Goal: Task Accomplishment & Management: Use online tool/utility

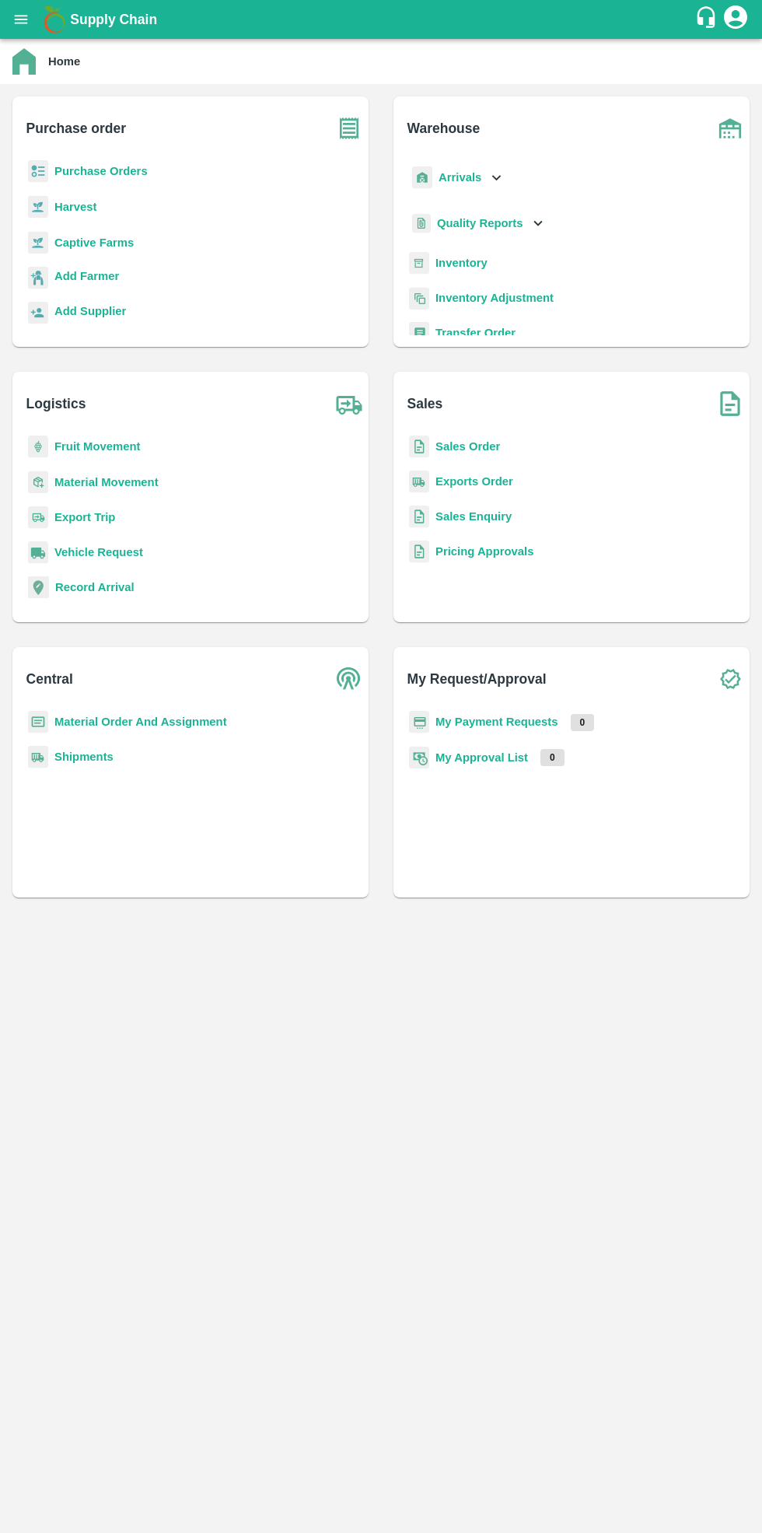
click at [114, 174] on b "Purchase Orders" at bounding box center [100, 171] width 93 height 12
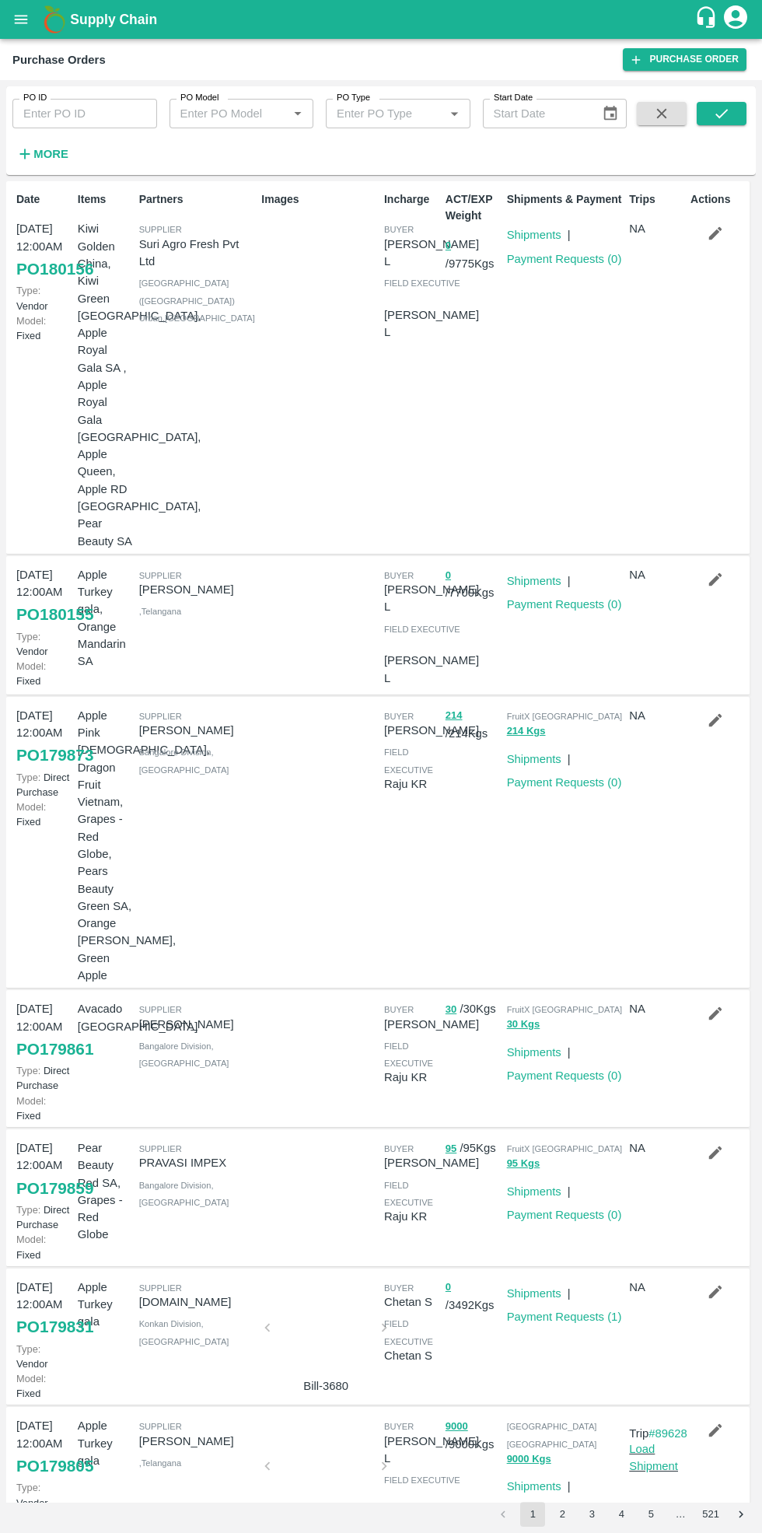
click at [51, 154] on strong "More" at bounding box center [50, 154] width 35 height 12
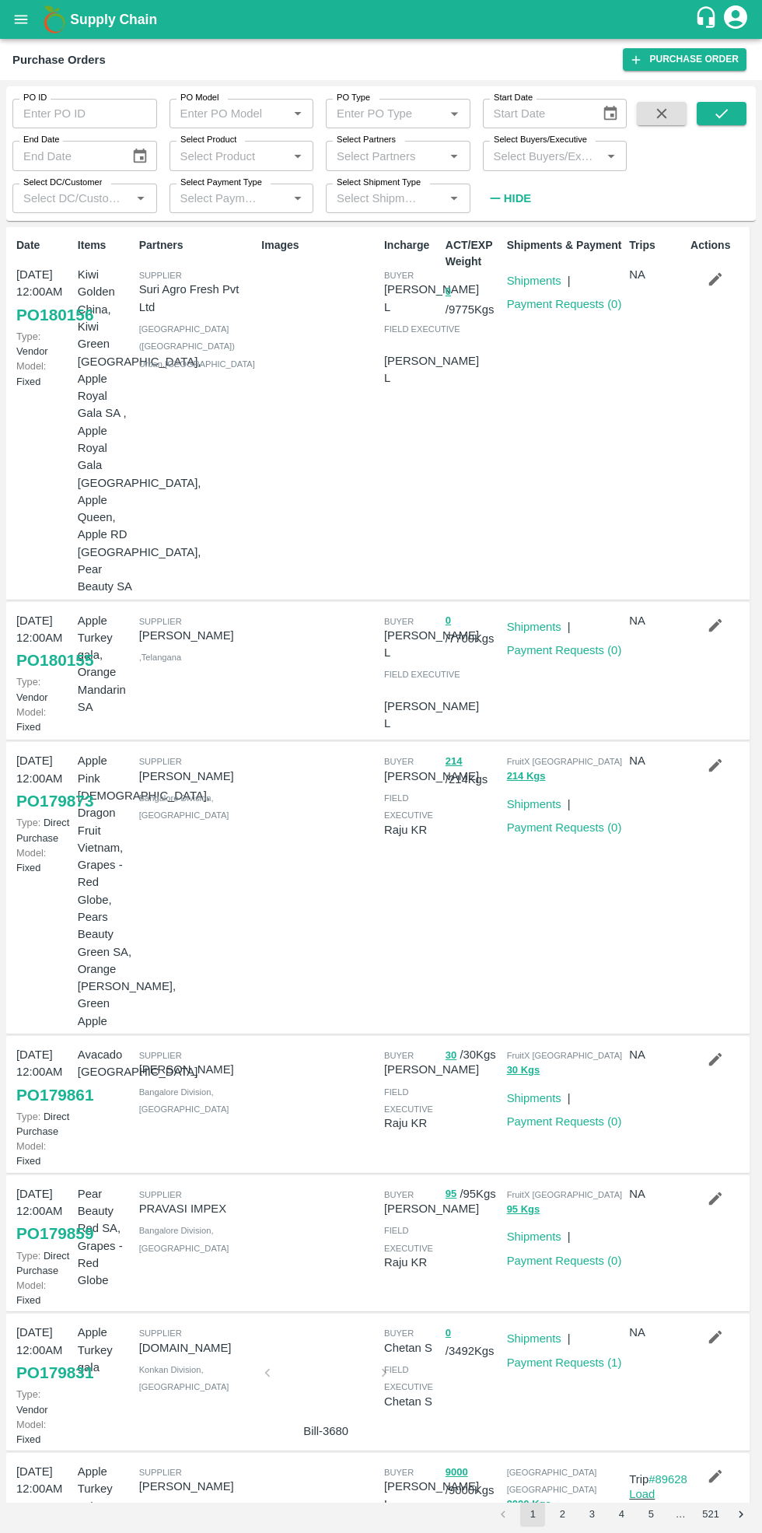
click at [397, 159] on input "Select Partners" at bounding box center [385, 155] width 110 height 20
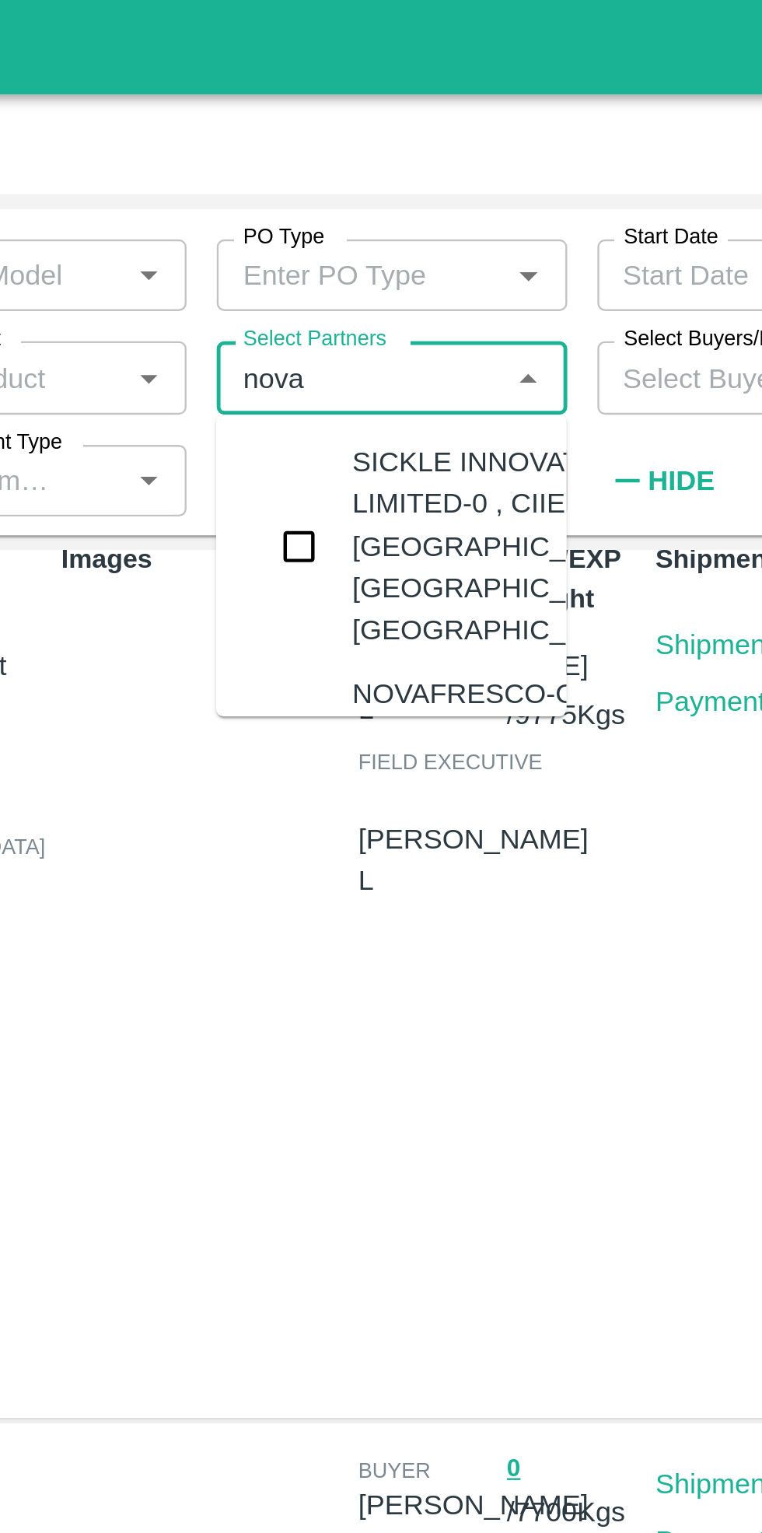
scroll to position [12, 0]
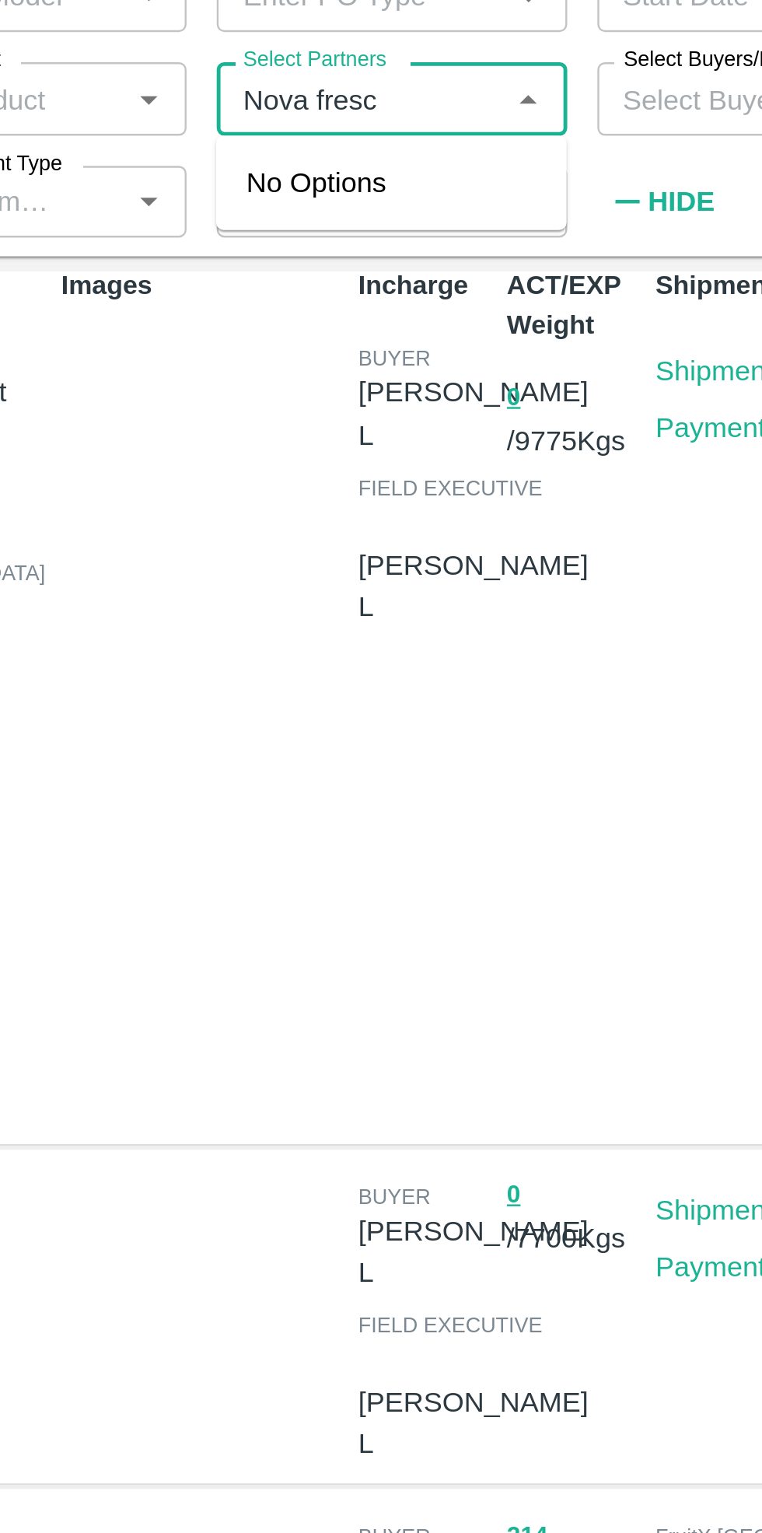
type input "Nova fresco"
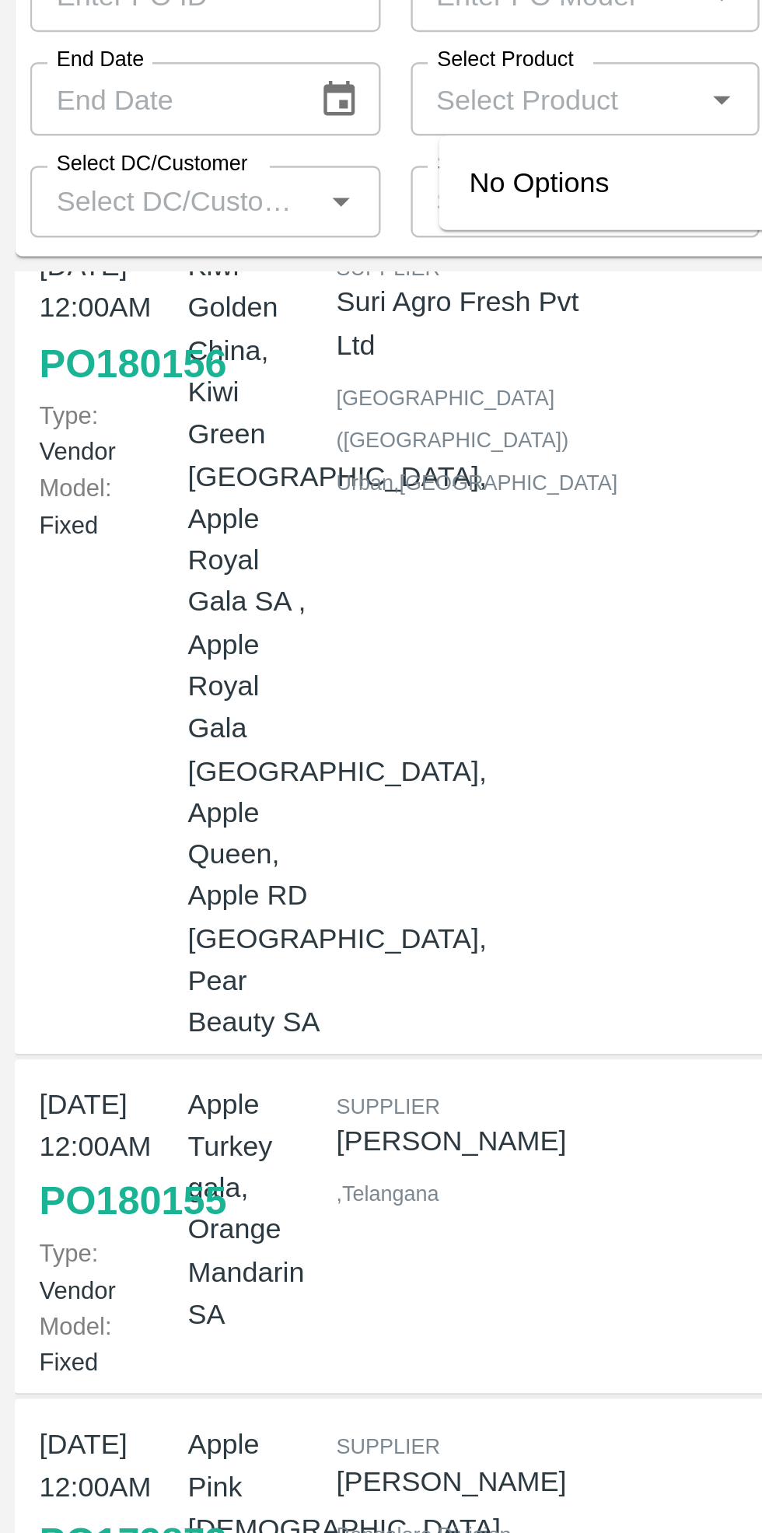
scroll to position [0, 0]
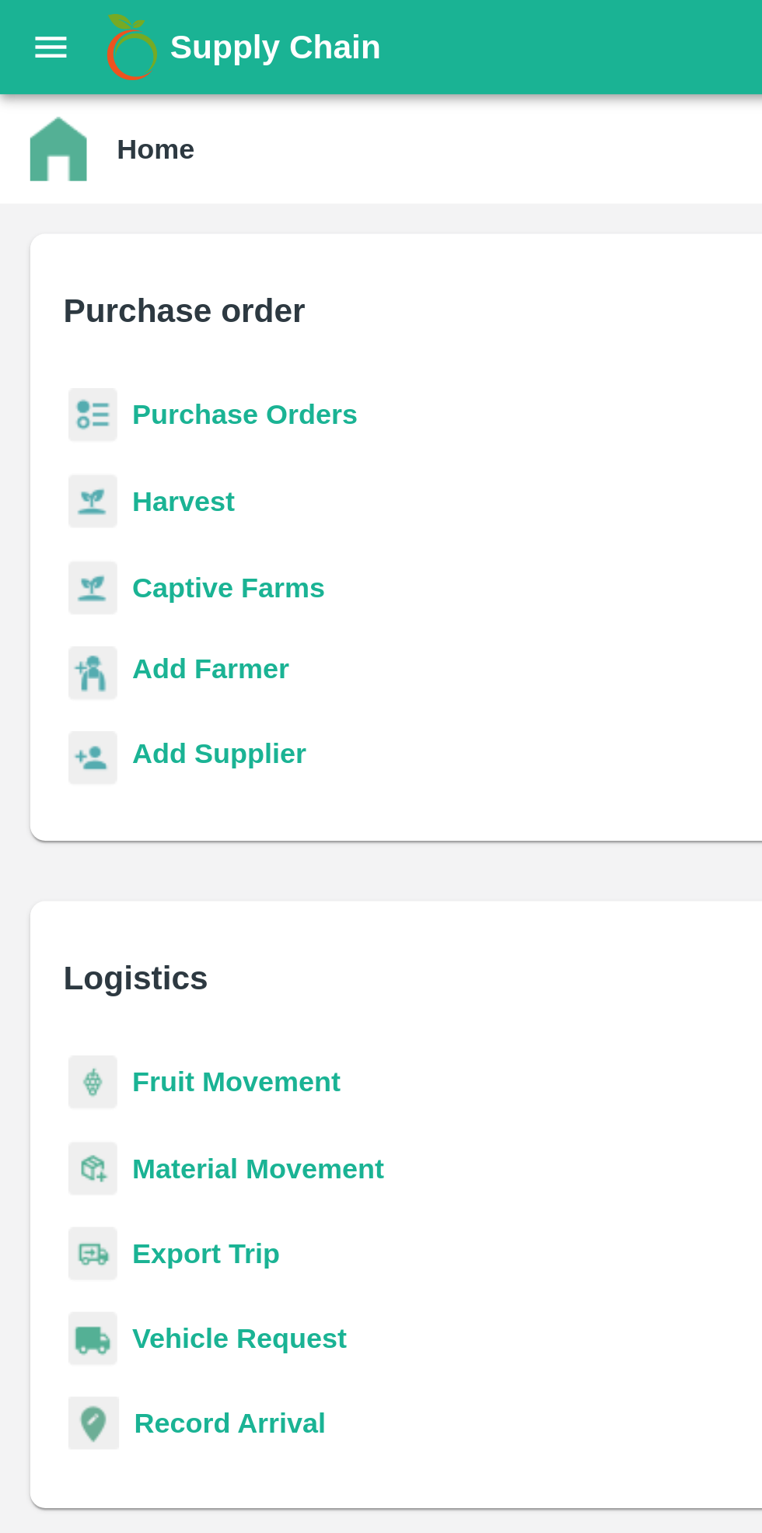
click at [92, 166] on b "Purchase Orders" at bounding box center [100, 171] width 93 height 12
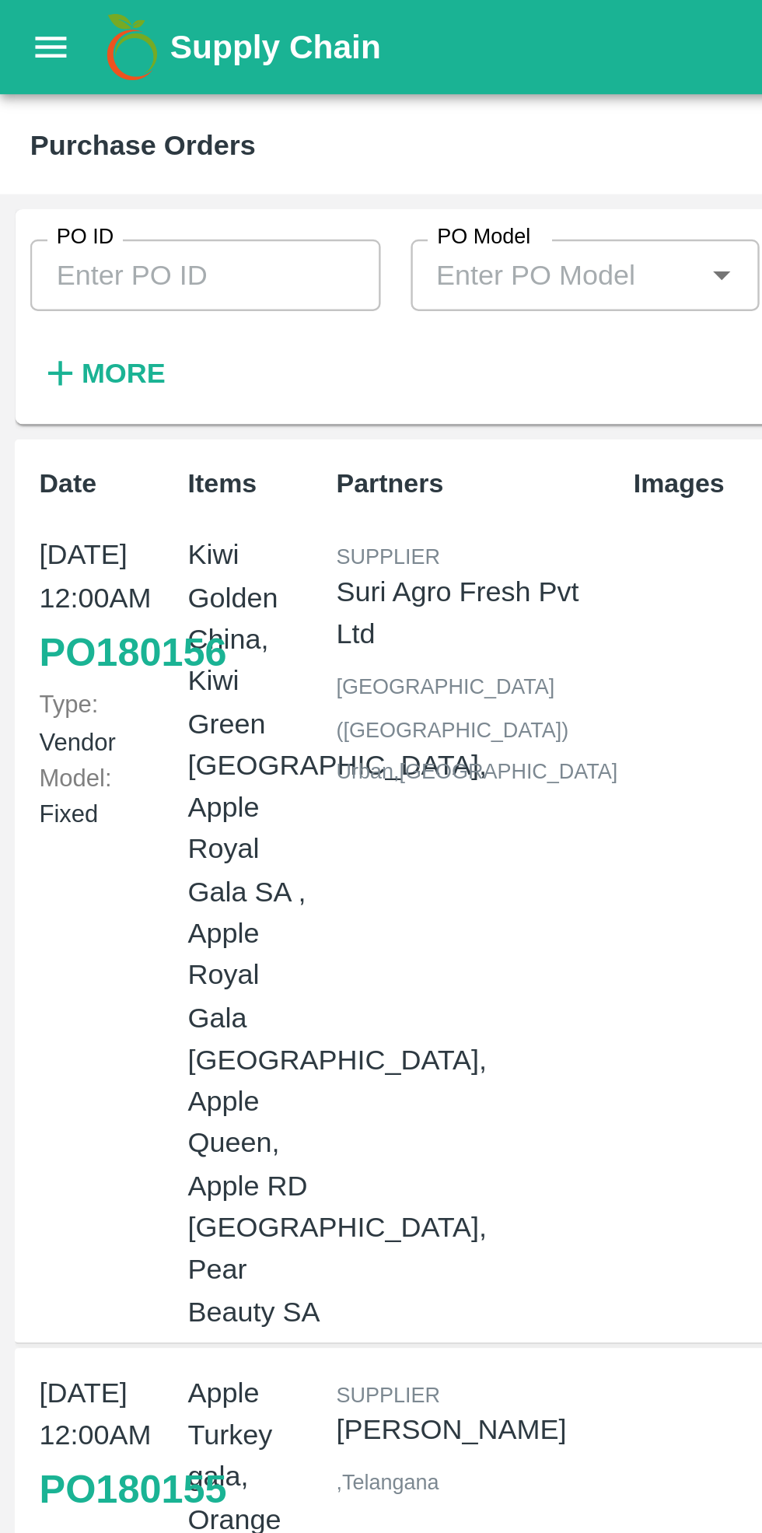
click at [54, 149] on strong "More" at bounding box center [50, 154] width 35 height 12
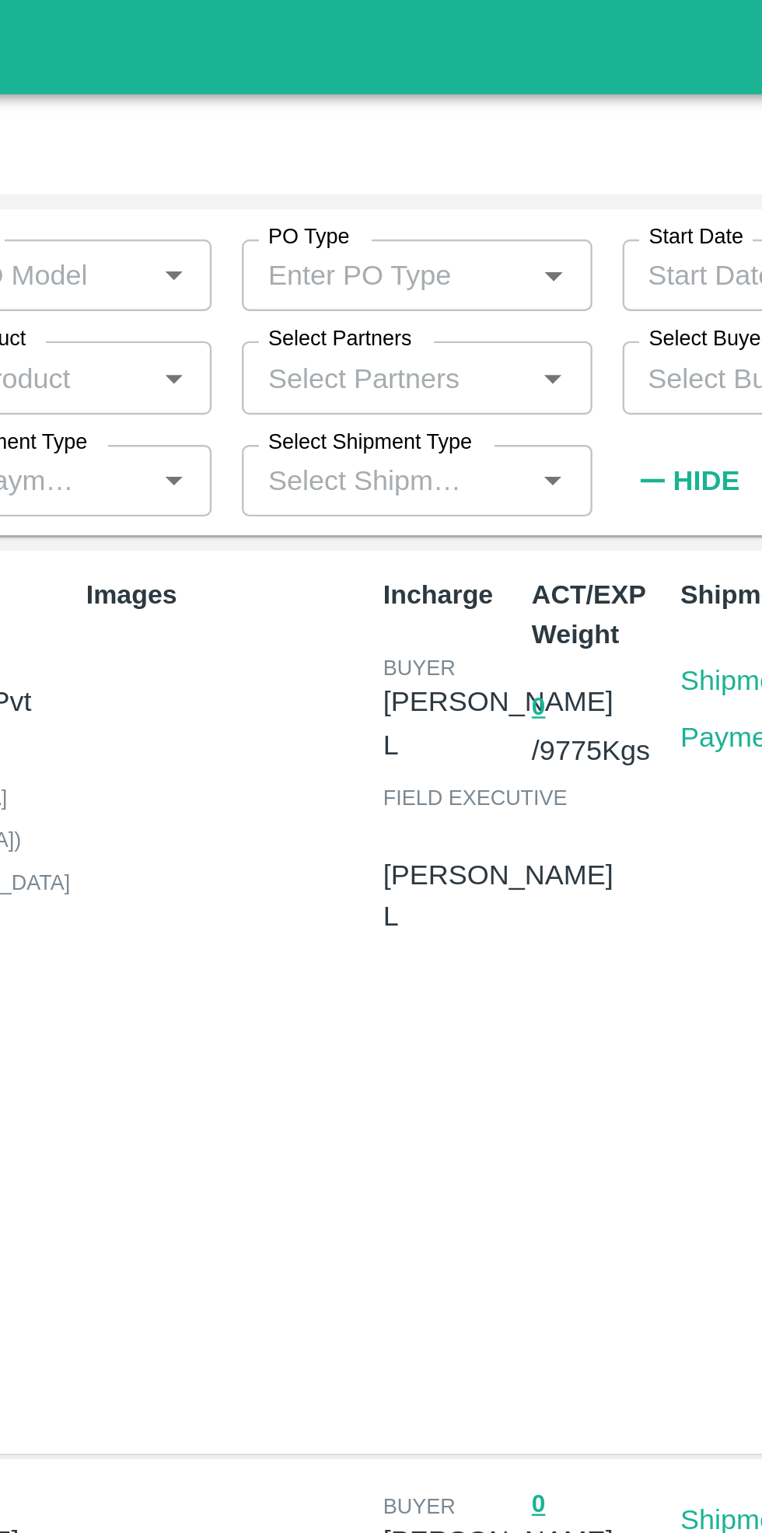
click at [361, 156] on input "Select Partners" at bounding box center [385, 155] width 110 height 20
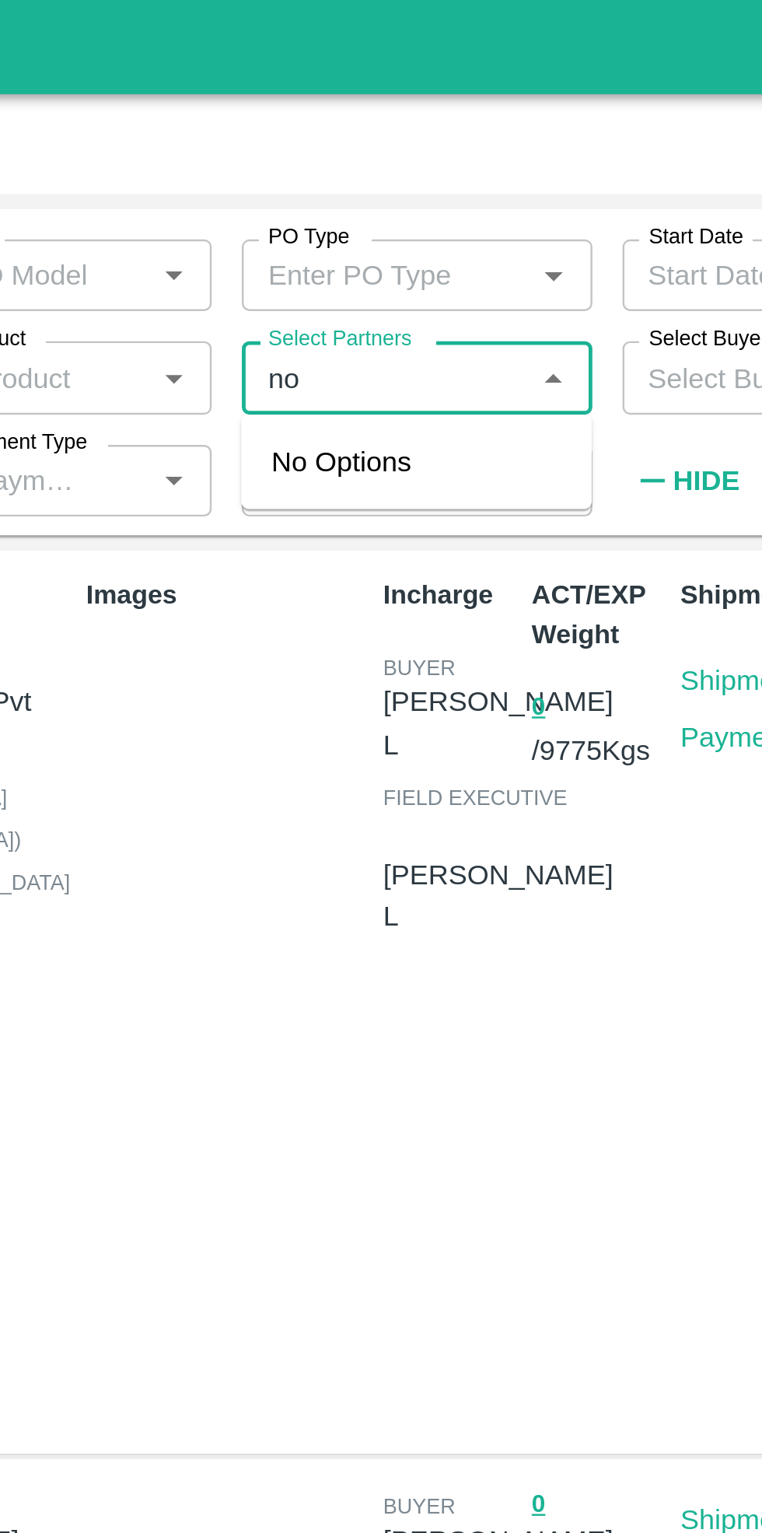
type input "n"
type input "NOVA"
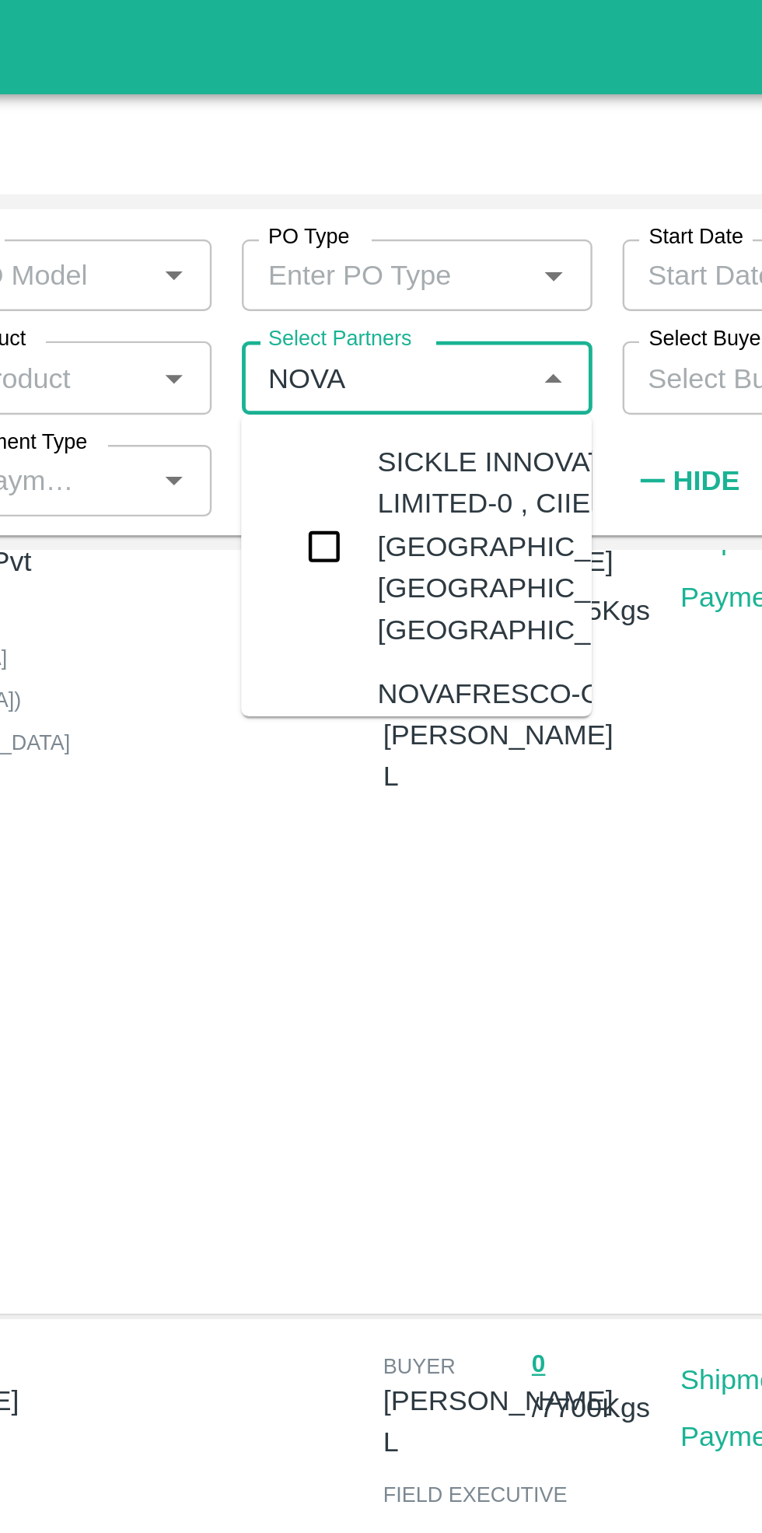
scroll to position [63, 0]
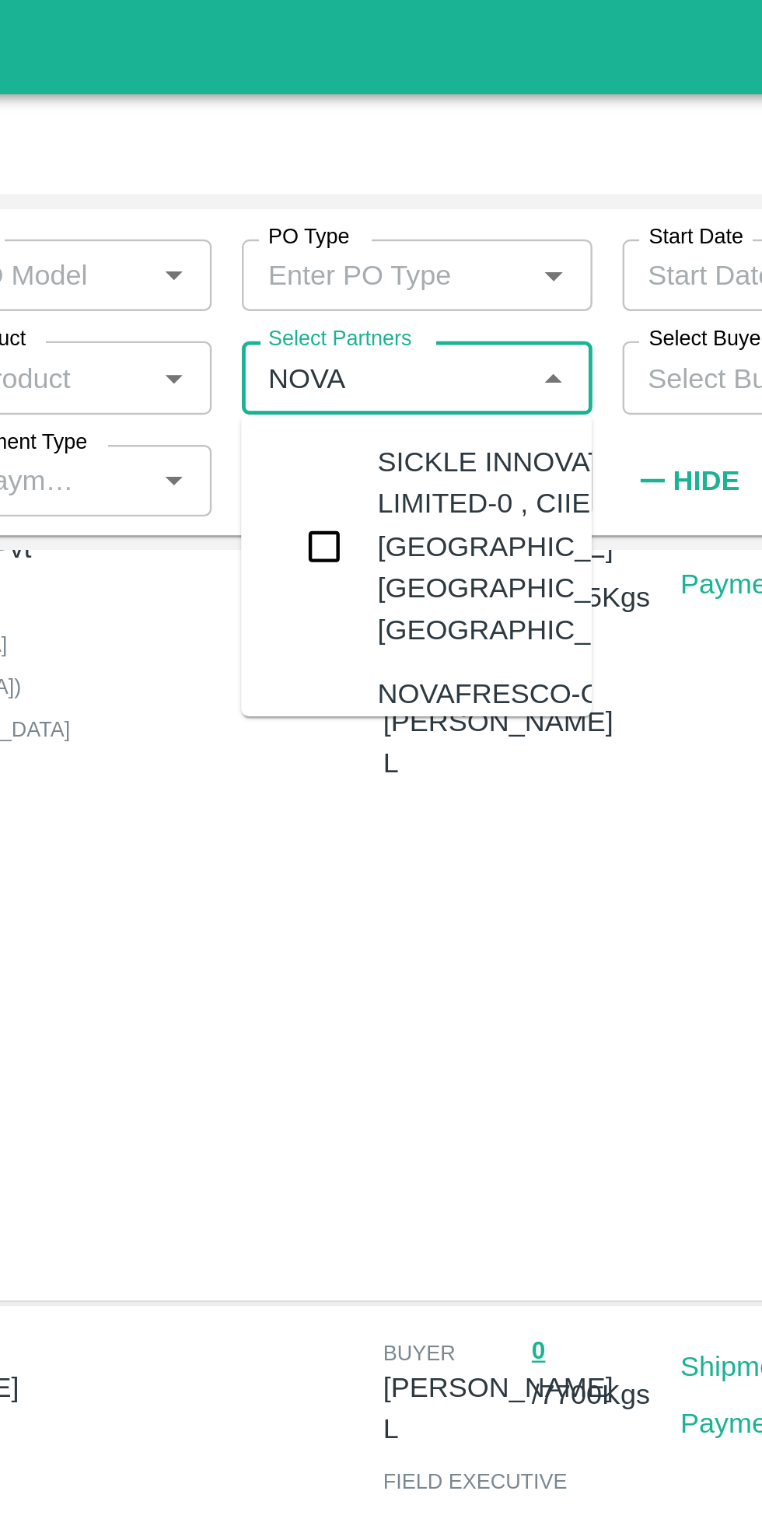
click at [356, 241] on input "checkbox" at bounding box center [359, 225] width 31 height 31
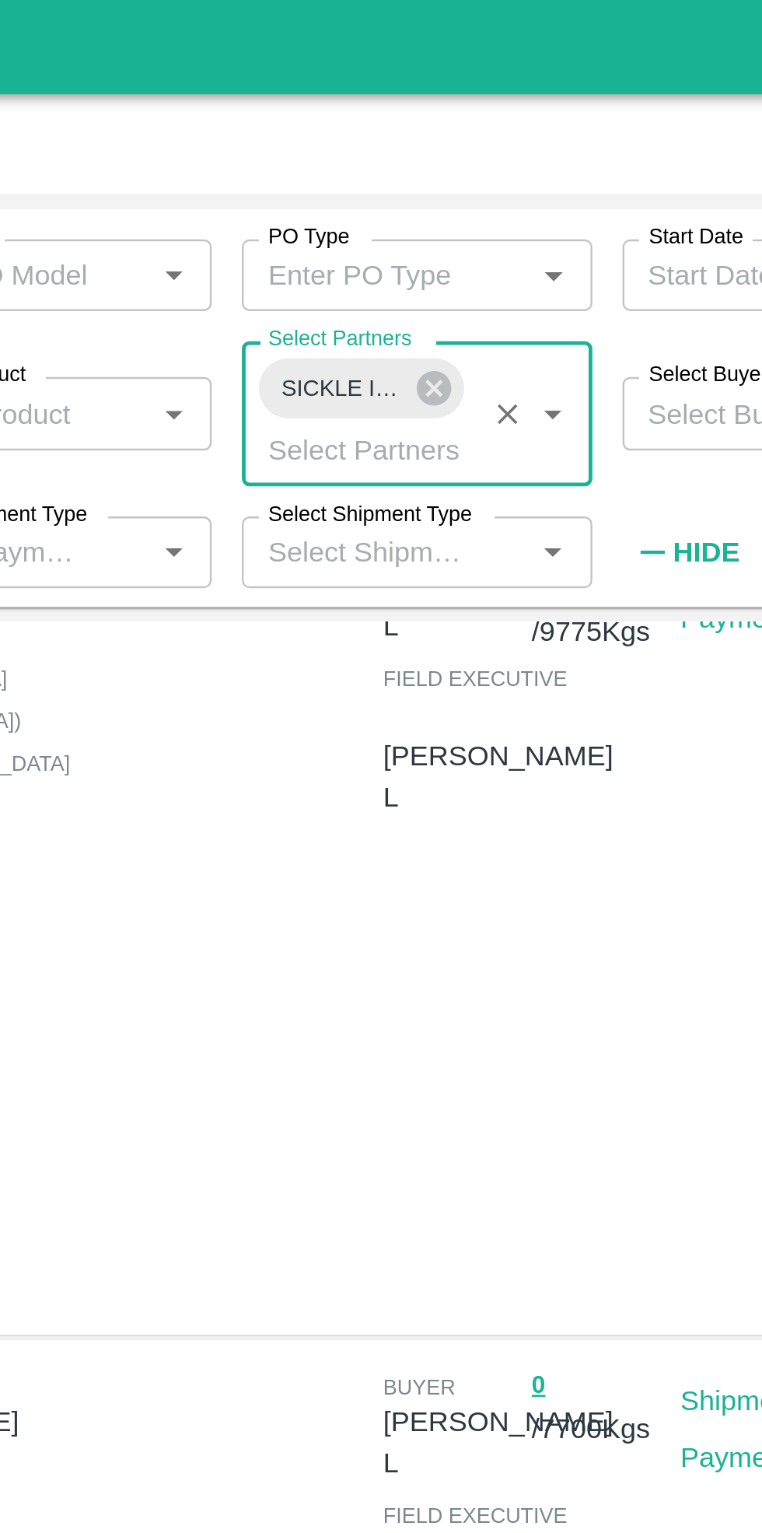
scroll to position [0, 0]
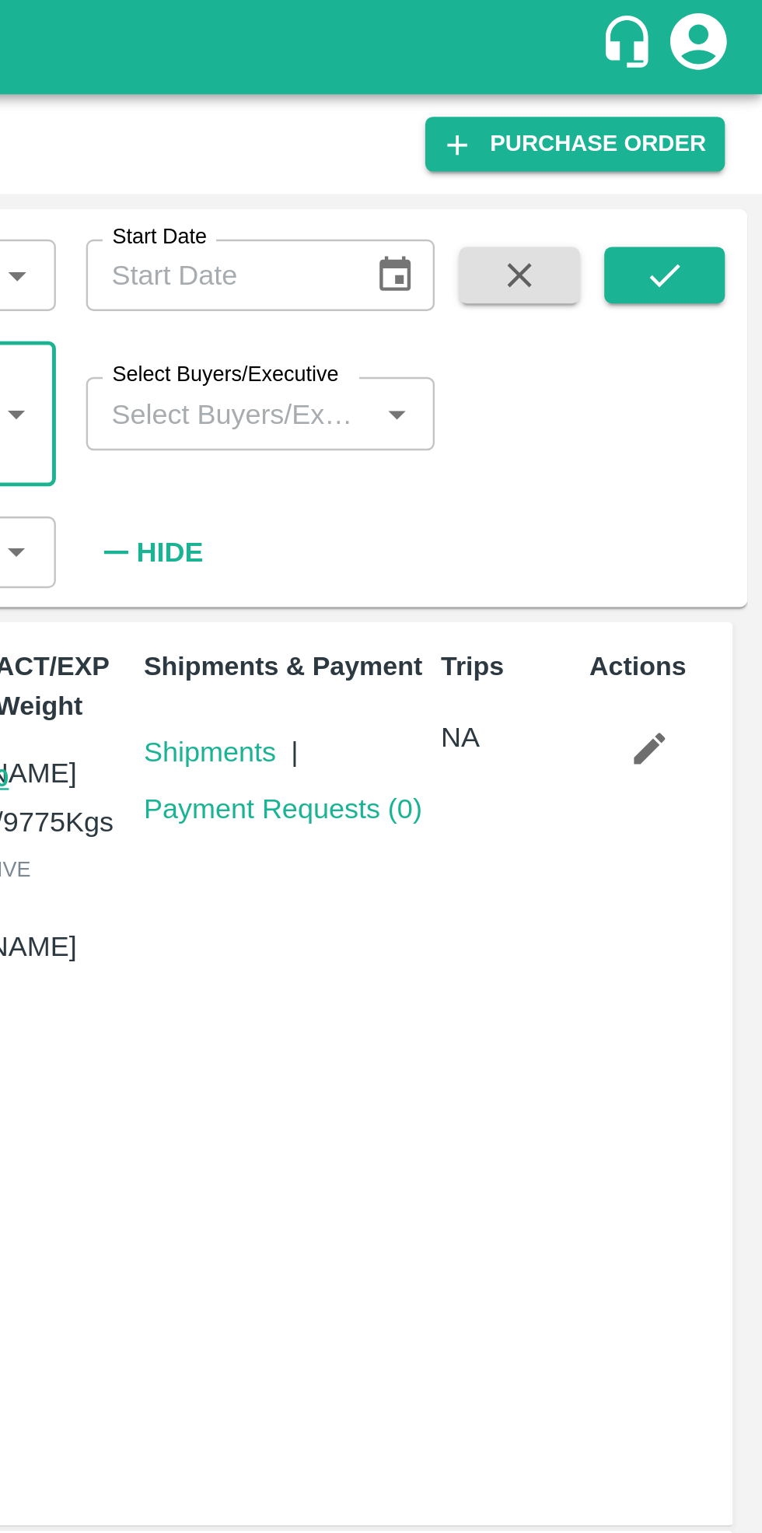
click at [719, 113] on icon "submit" at bounding box center [721, 113] width 17 height 17
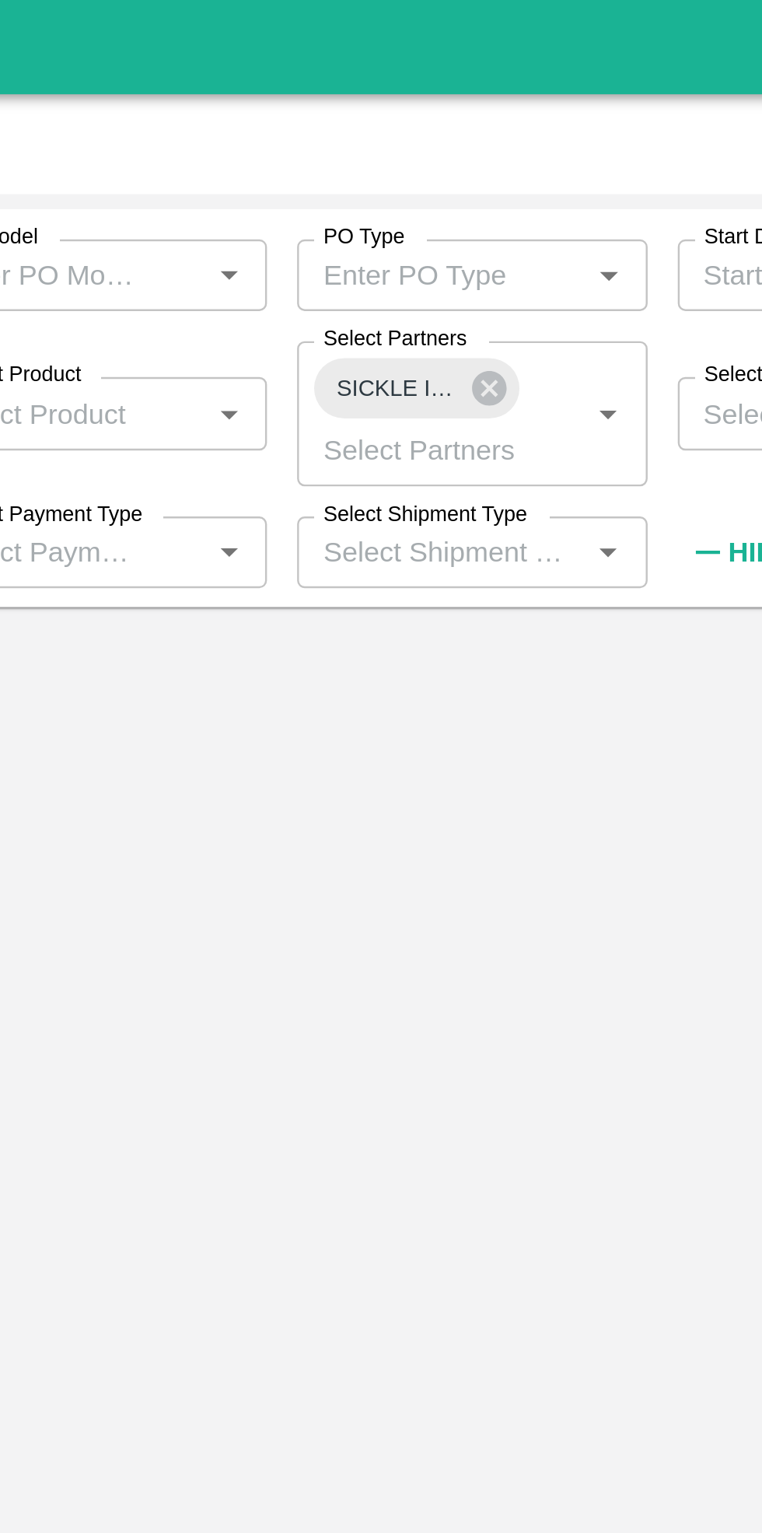
click at [402, 161] on icon at bounding box center [404, 160] width 14 height 14
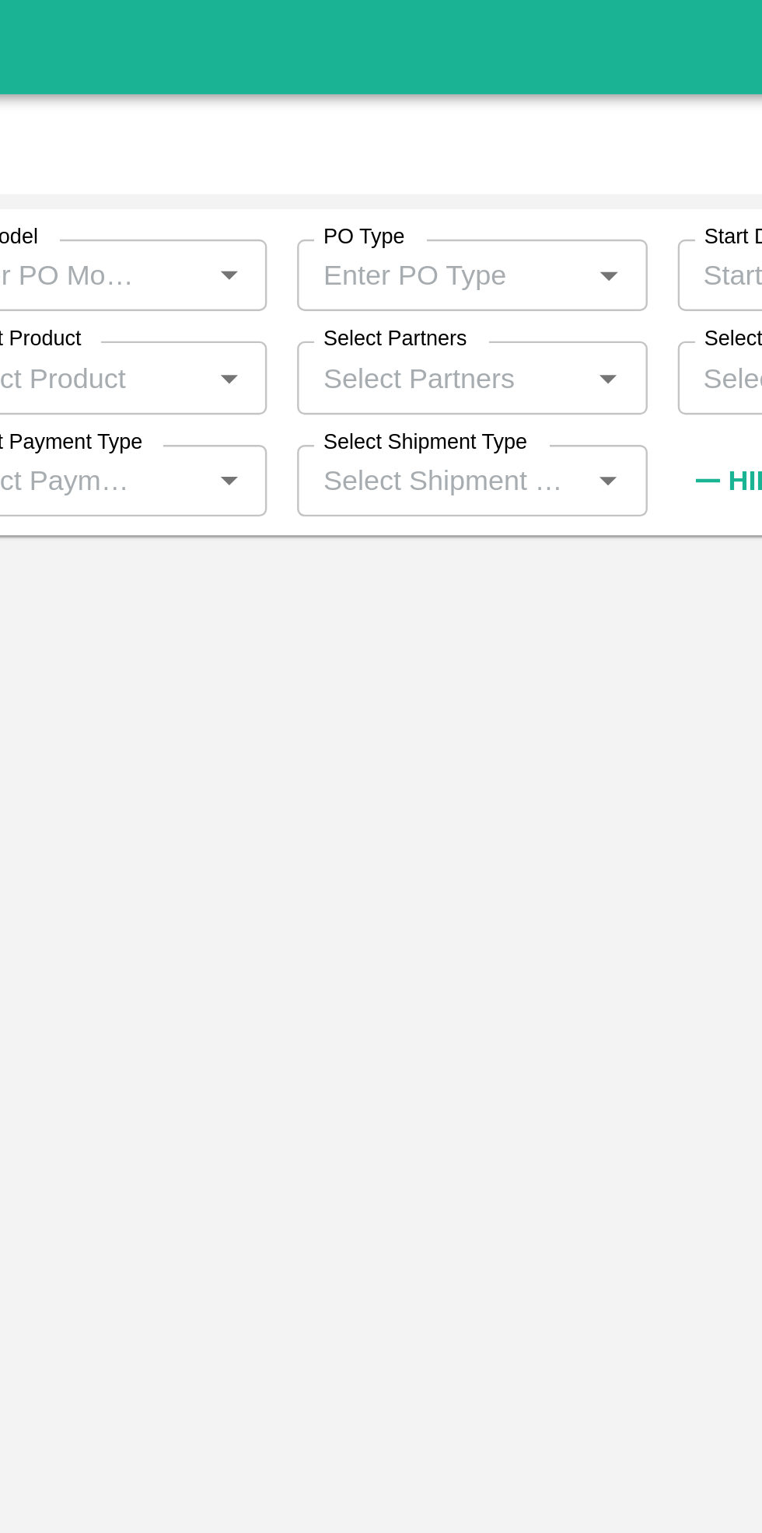
click at [393, 159] on input "Select Partners" at bounding box center [385, 155] width 110 height 20
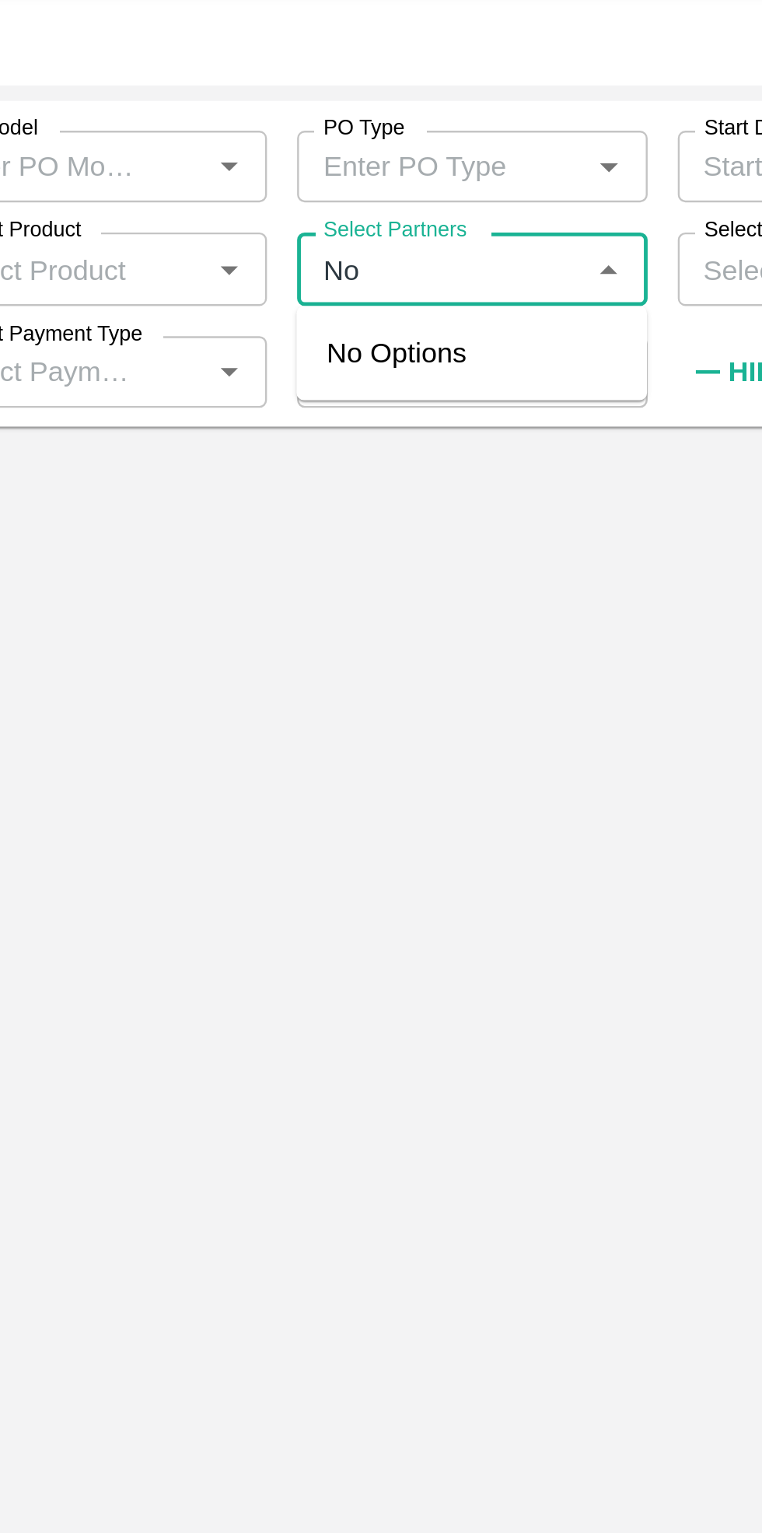
type input "N"
